Goal: Transaction & Acquisition: Purchase product/service

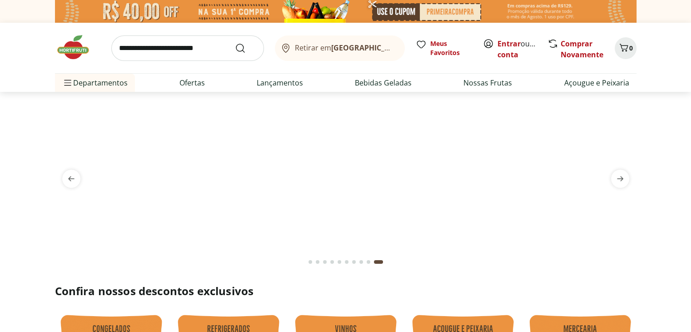
click at [669, 83] on header "Retirar em Rio de Janeiro/RJ Entrar ou Criar conta 0 Retirar em Rio de Janeiro/…" at bounding box center [345, 57] width 691 height 69
click at [509, 46] on link "Entrar" at bounding box center [509, 44] width 23 height 10
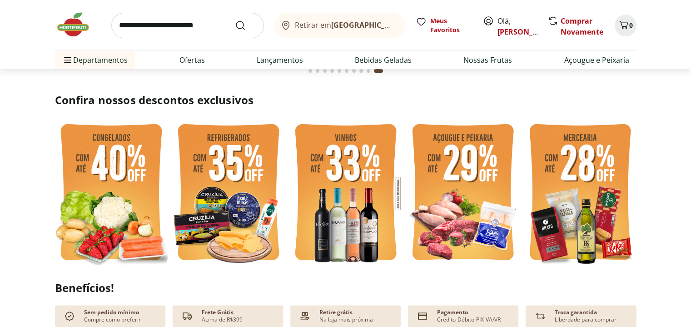
scroll to position [195, 0]
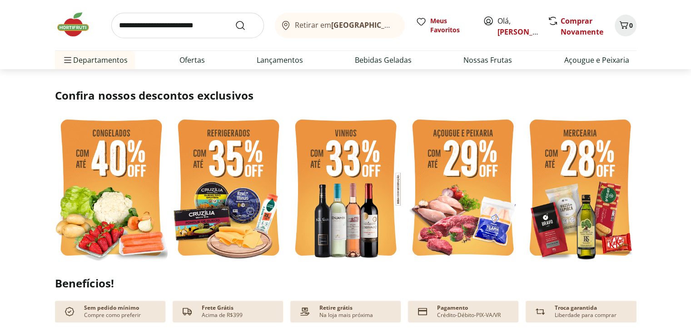
click at [110, 164] on img at bounding box center [111, 189] width 113 height 150
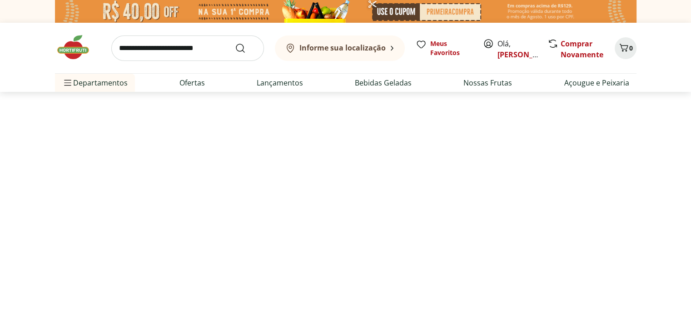
select select "**********"
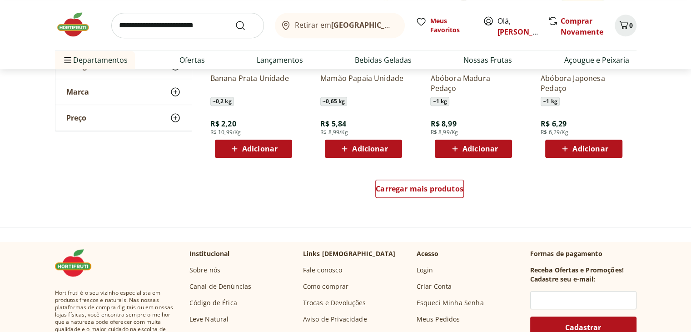
scroll to position [579, 0]
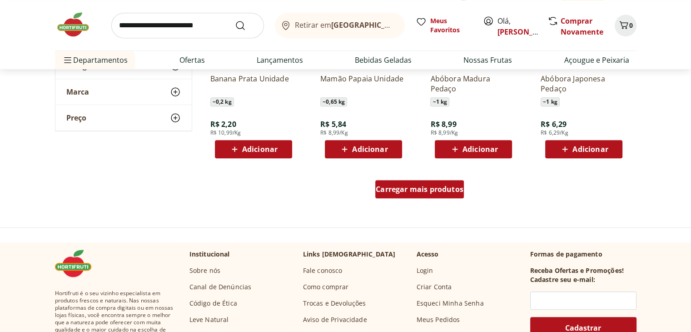
click at [431, 190] on span "Carregar mais produtos" at bounding box center [420, 188] width 88 height 7
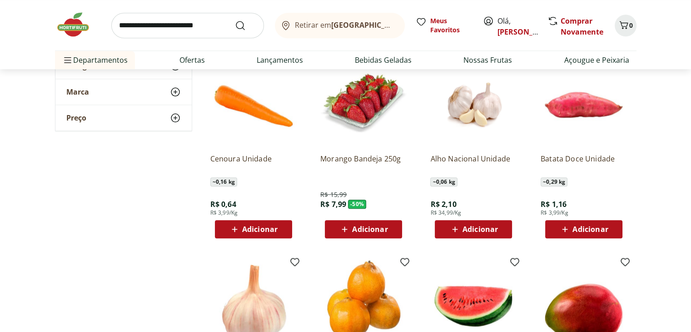
scroll to position [1061, 0]
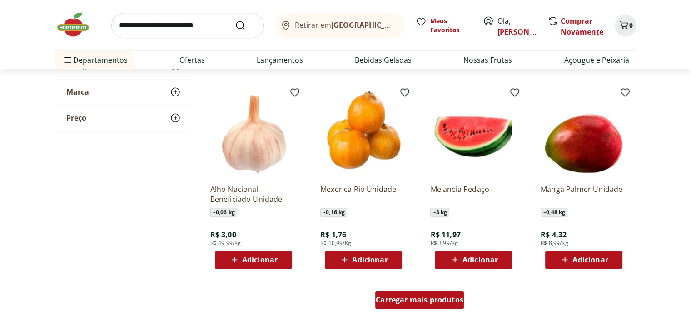
click at [440, 300] on span "Carregar mais produtos" at bounding box center [420, 299] width 88 height 7
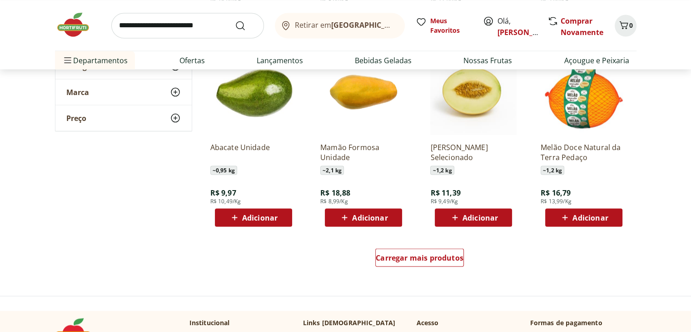
scroll to position [1697, 0]
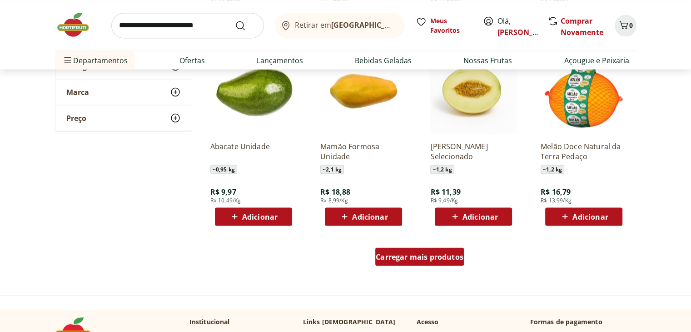
click at [448, 257] on span "Carregar mais produtos" at bounding box center [420, 256] width 88 height 7
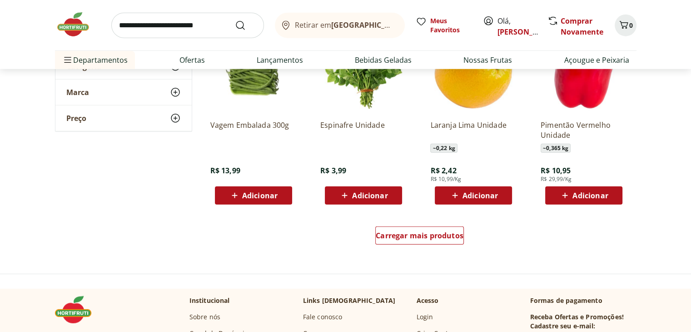
scroll to position [2311, 0]
click at [429, 237] on span "Carregar mais produtos" at bounding box center [420, 235] width 88 height 7
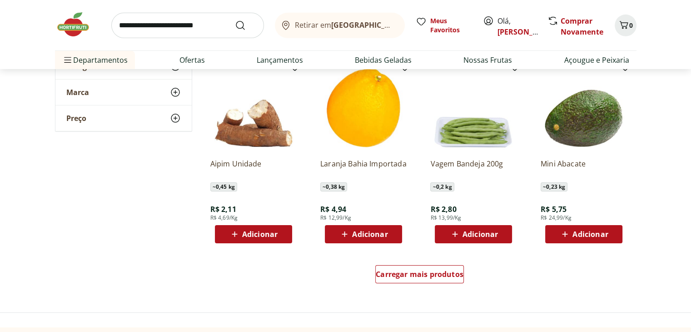
scroll to position [2867, 0]
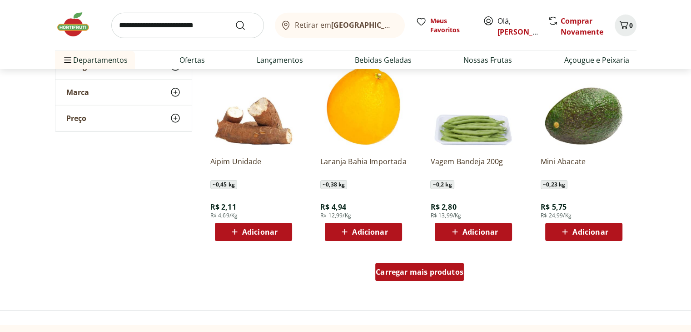
click at [441, 275] on span "Carregar mais produtos" at bounding box center [420, 271] width 88 height 7
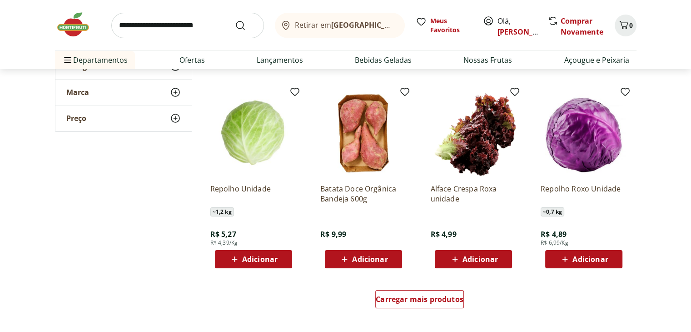
scroll to position [3511, 0]
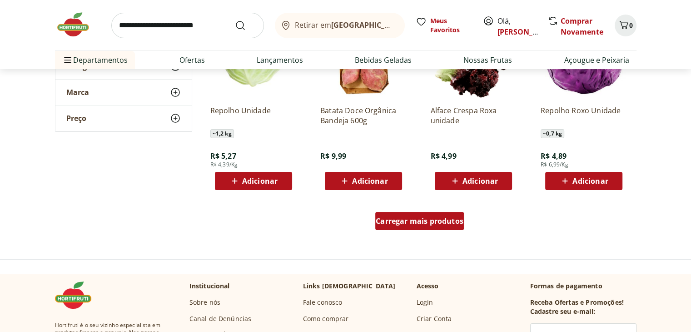
click at [445, 223] on span "Carregar mais produtos" at bounding box center [420, 220] width 88 height 7
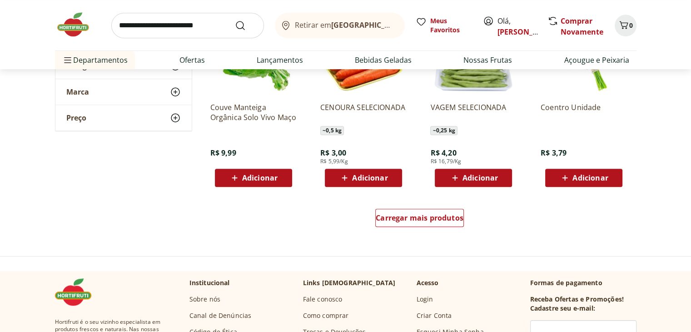
scroll to position [4126, 0]
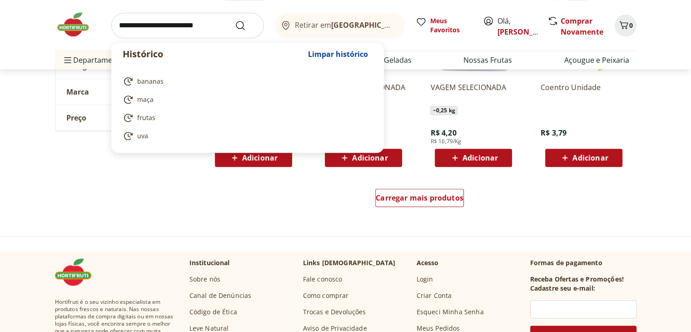
click at [211, 29] on input "search" at bounding box center [187, 25] width 153 height 25
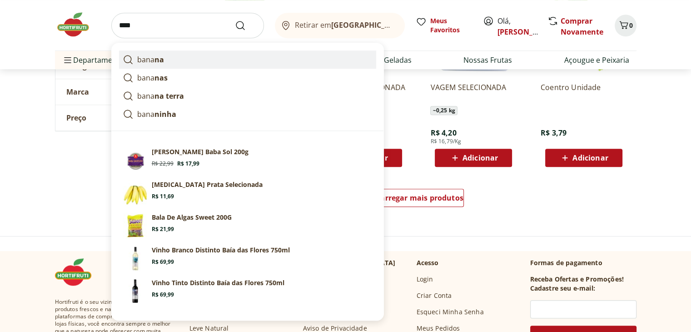
click at [155, 61] on strong "na" at bounding box center [160, 60] width 10 height 10
type input "******"
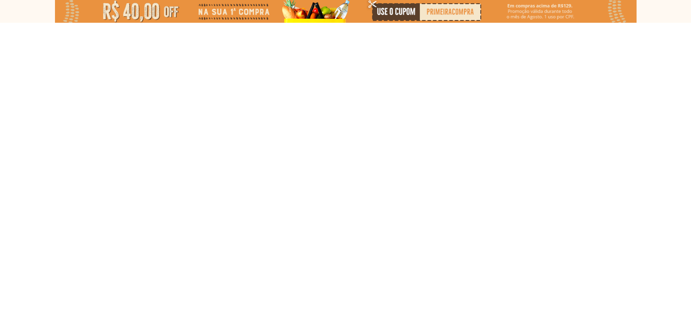
select select "**********"
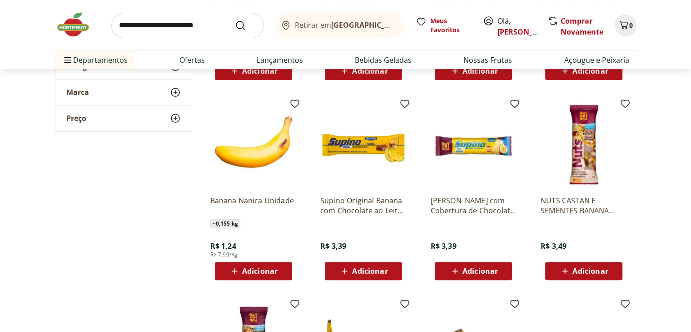
scroll to position [291, 0]
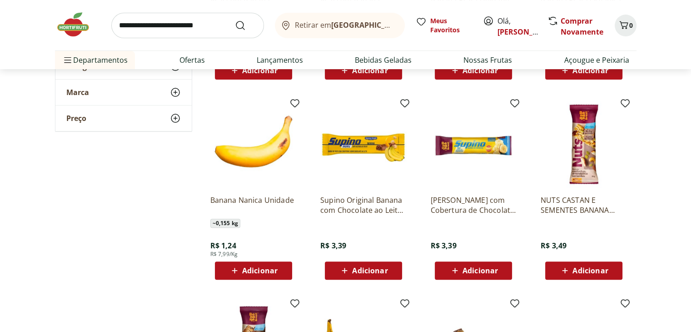
click at [643, 212] on section "**********" at bounding box center [345, 187] width 691 height 693
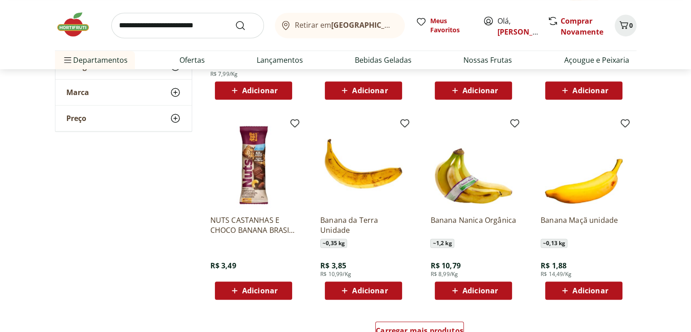
scroll to position [563, 0]
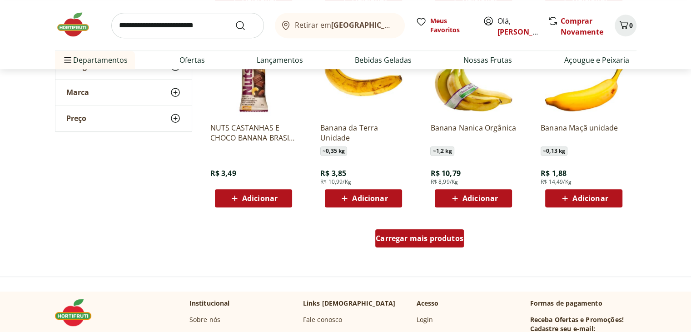
click at [450, 237] on span "Carregar mais produtos" at bounding box center [420, 238] width 88 height 7
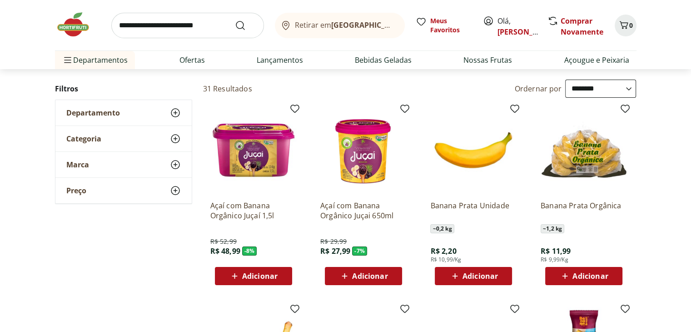
scroll to position [85, 0]
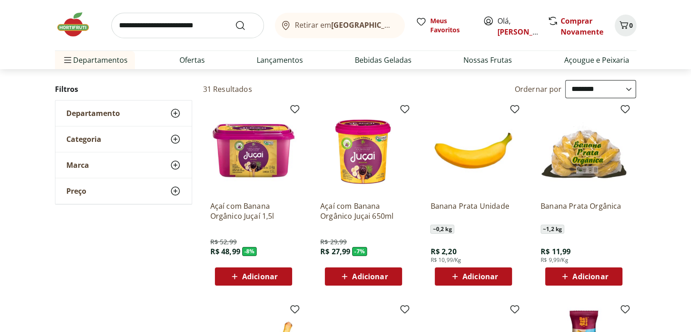
click at [589, 280] on span "Adicionar" at bounding box center [590, 276] width 35 height 7
click at [609, 276] on icon at bounding box center [609, 275] width 5 height 5
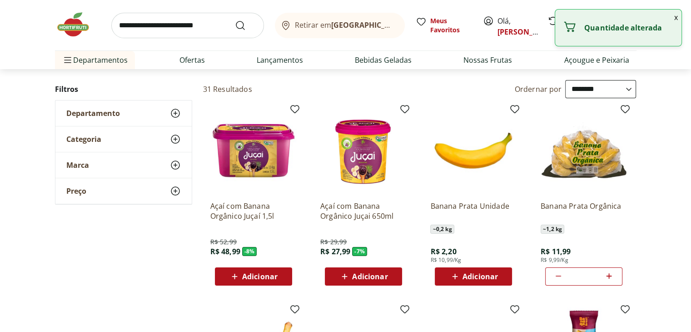
click at [609, 276] on icon at bounding box center [609, 275] width 5 height 5
type input "*"
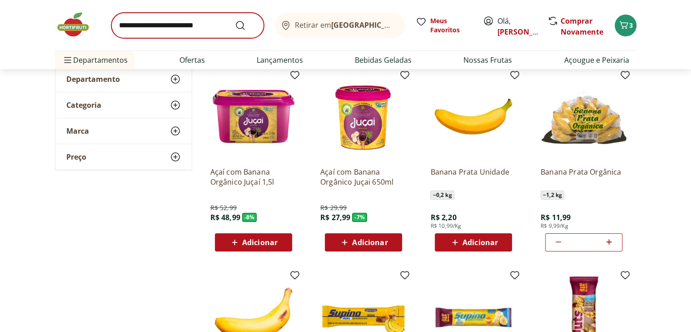
scroll to position [1339, 0]
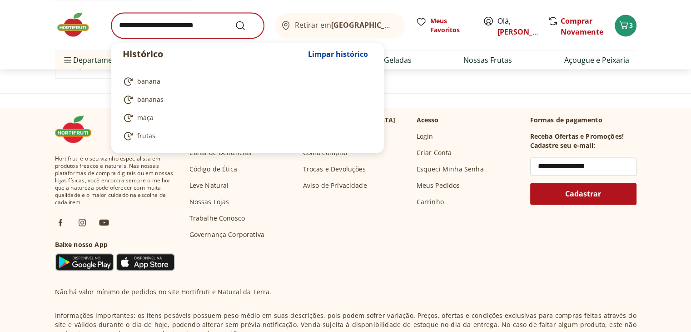
click at [208, 25] on input "search" at bounding box center [187, 25] width 153 height 25
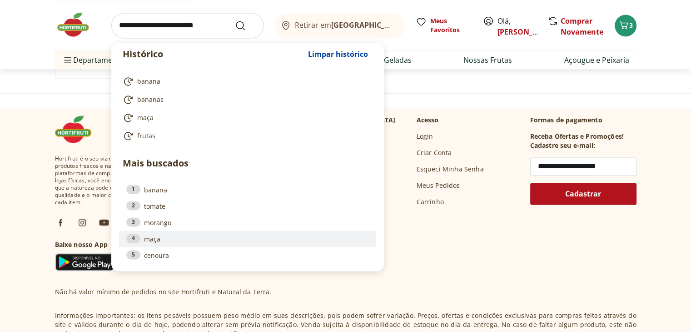
type input "**********"
click at [150, 239] on link "4 maça" at bounding box center [247, 239] width 243 height 10
type input "****"
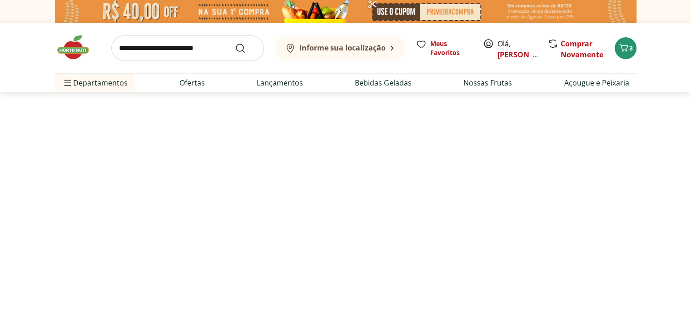
select select "**********"
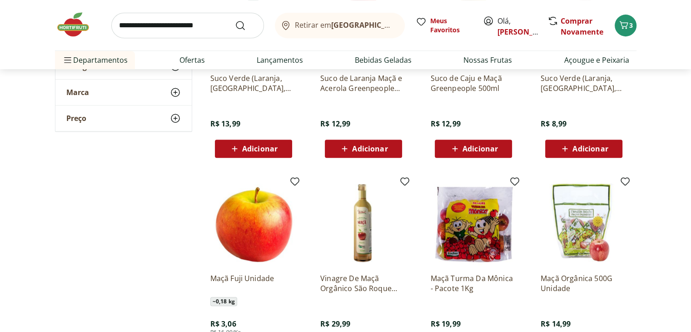
scroll to position [512, 0]
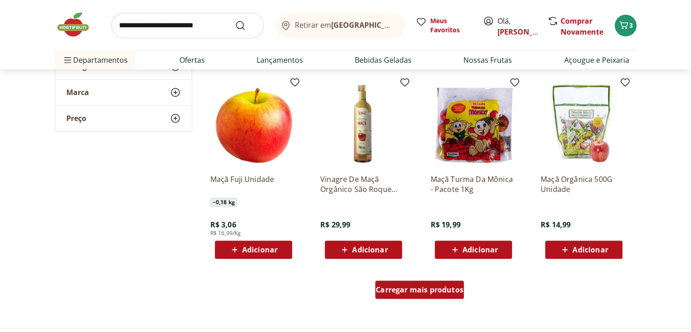
click at [440, 290] on span "Carregar mais produtos" at bounding box center [420, 289] width 88 height 7
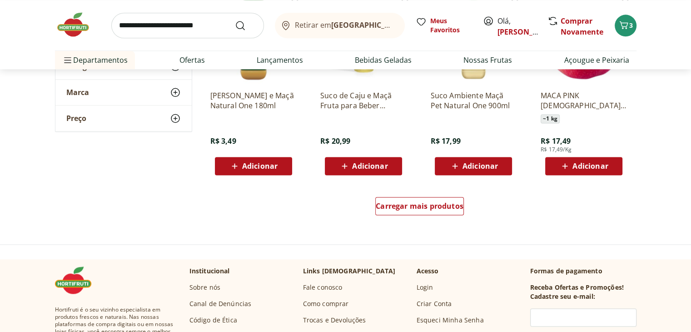
scroll to position [1187, 0]
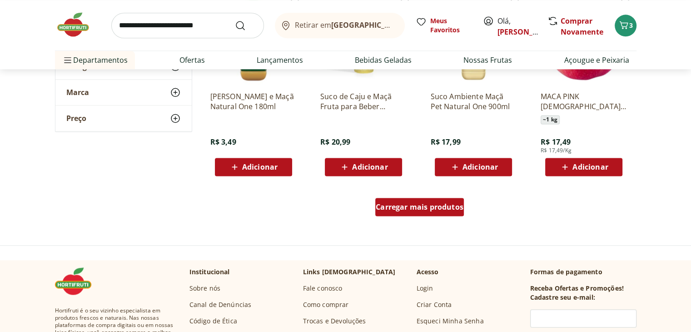
click at [450, 204] on span "Carregar mais produtos" at bounding box center [420, 206] width 88 height 7
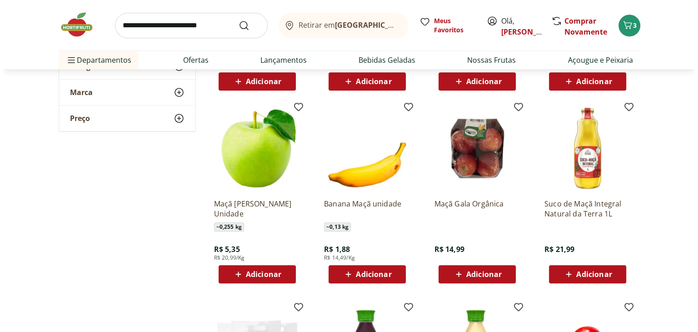
scroll to position [865, 0]
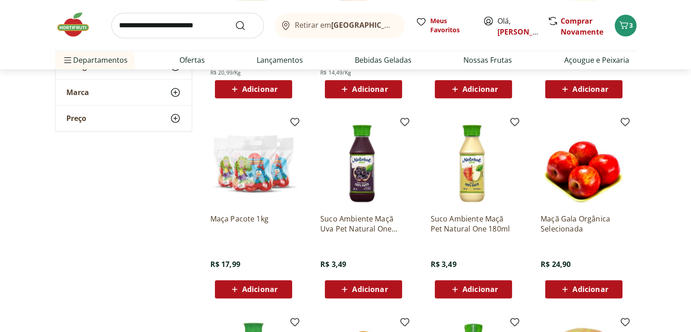
click at [259, 289] on span "Adicionar" at bounding box center [259, 288] width 35 height 7
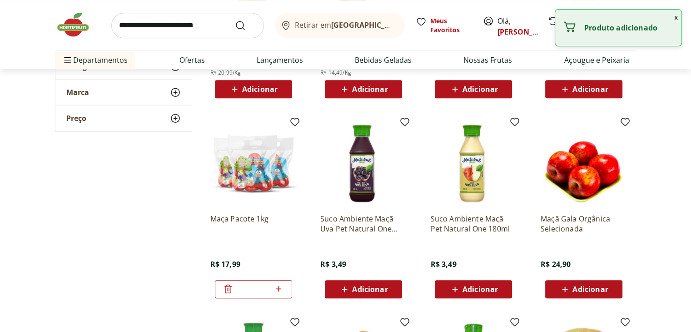
click at [278, 287] on icon at bounding box center [278, 288] width 5 height 5
type input "*"
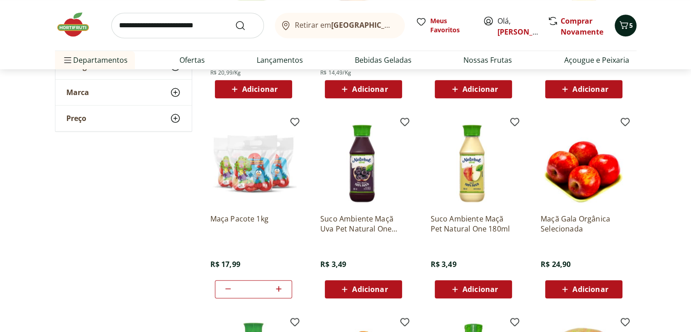
click at [626, 22] on icon "Carrinho" at bounding box center [623, 25] width 9 height 8
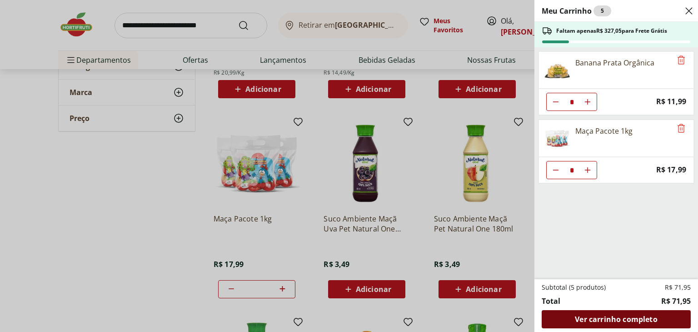
click at [626, 315] on span "Ver carrinho completo" at bounding box center [616, 318] width 82 height 7
